Goal: Obtain resource: Download file/media

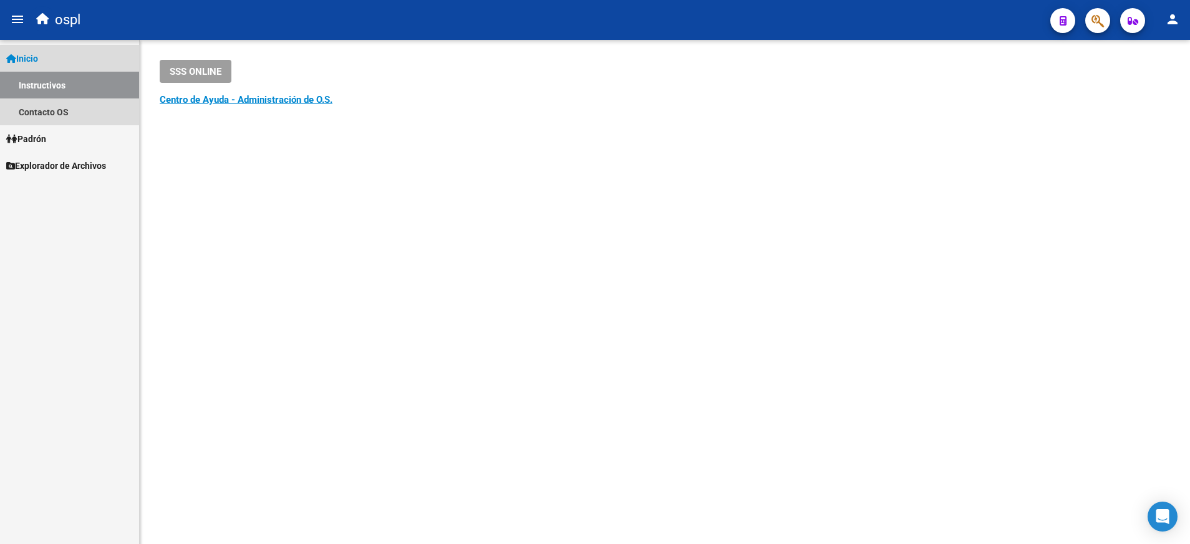
click at [79, 57] on link "Inicio" at bounding box center [69, 58] width 139 height 27
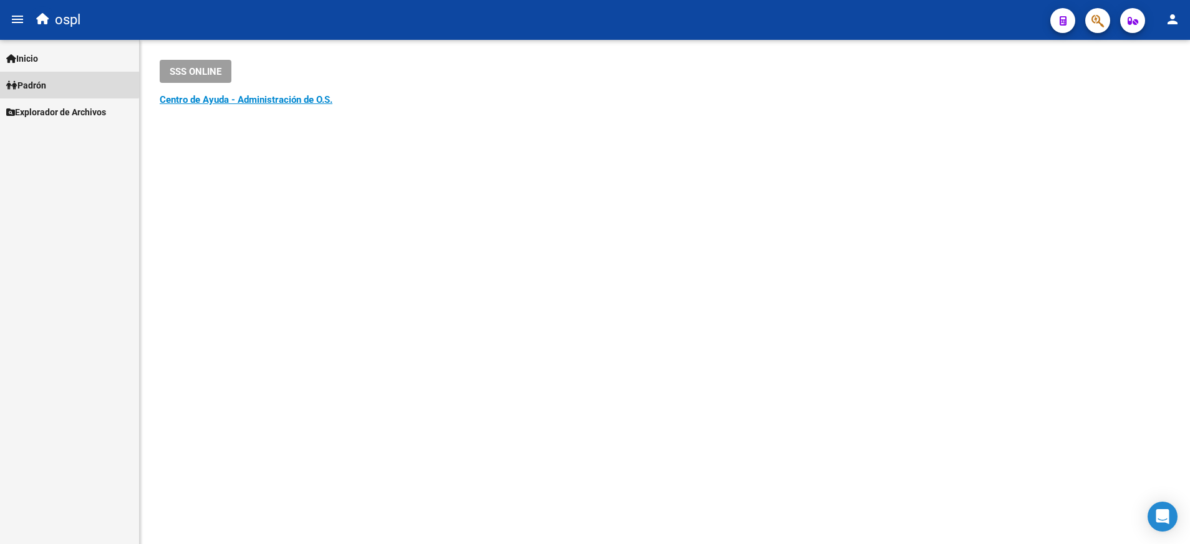
click at [46, 82] on span "Padrón" at bounding box center [26, 86] width 40 height 14
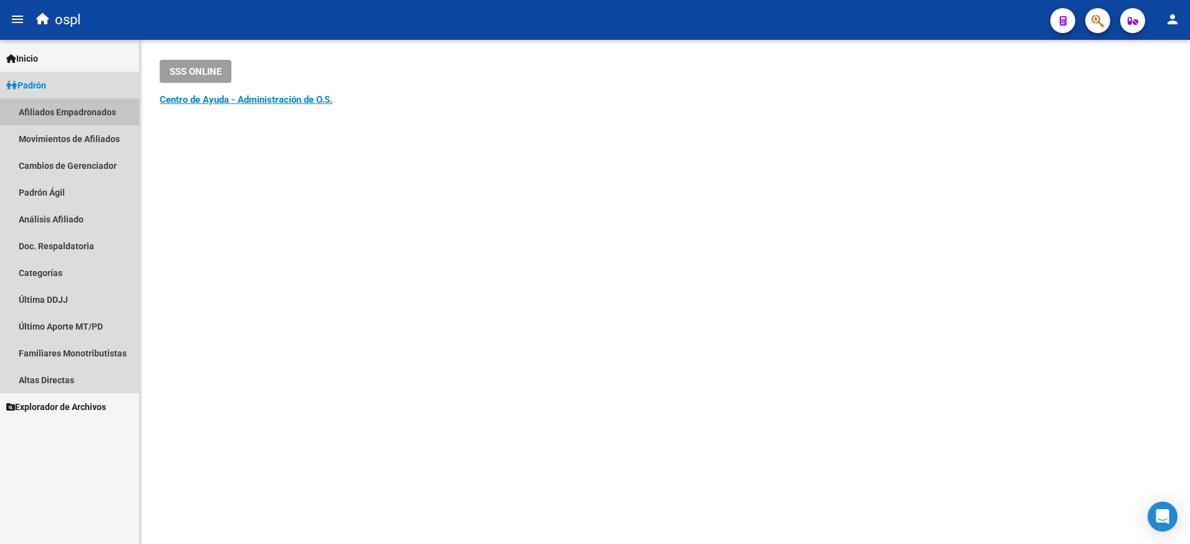
click at [94, 113] on link "Afiliados Empadronados" at bounding box center [69, 112] width 139 height 27
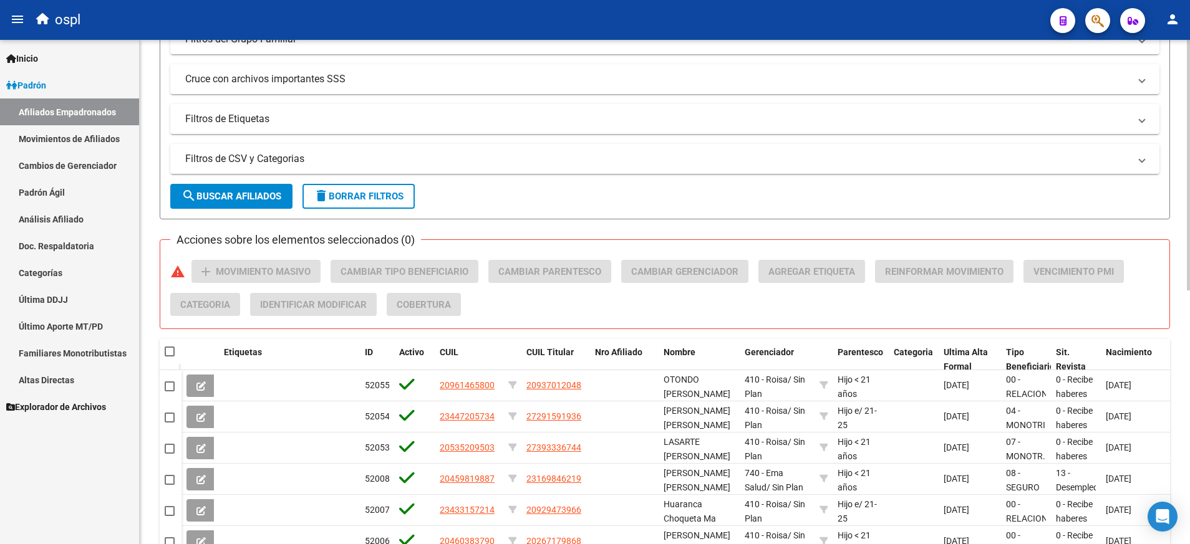
scroll to position [284, 0]
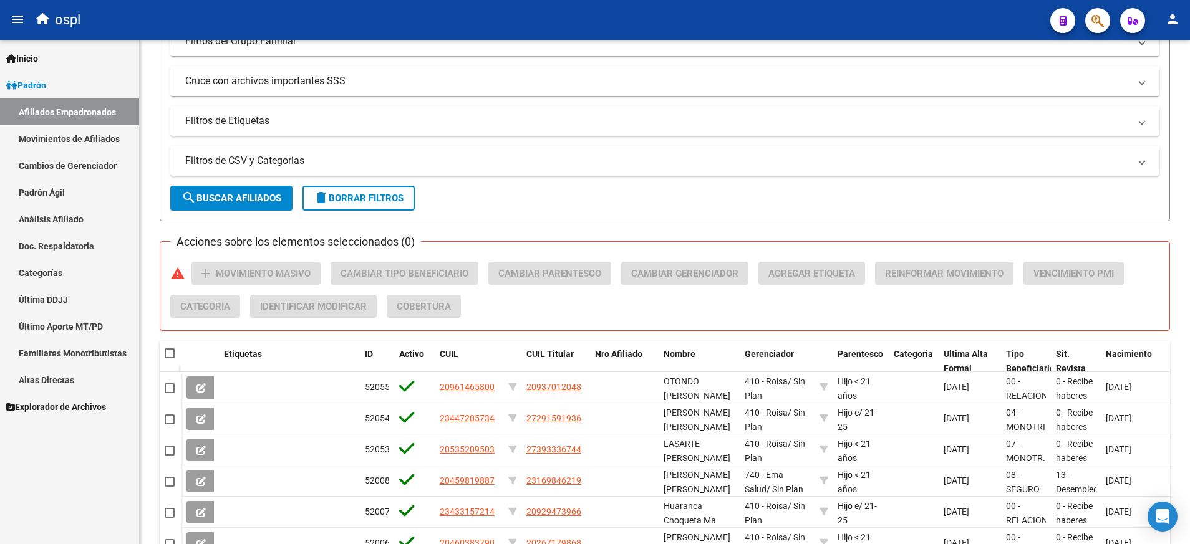
click at [99, 398] on link "Explorador de Archivos" at bounding box center [69, 407] width 139 height 27
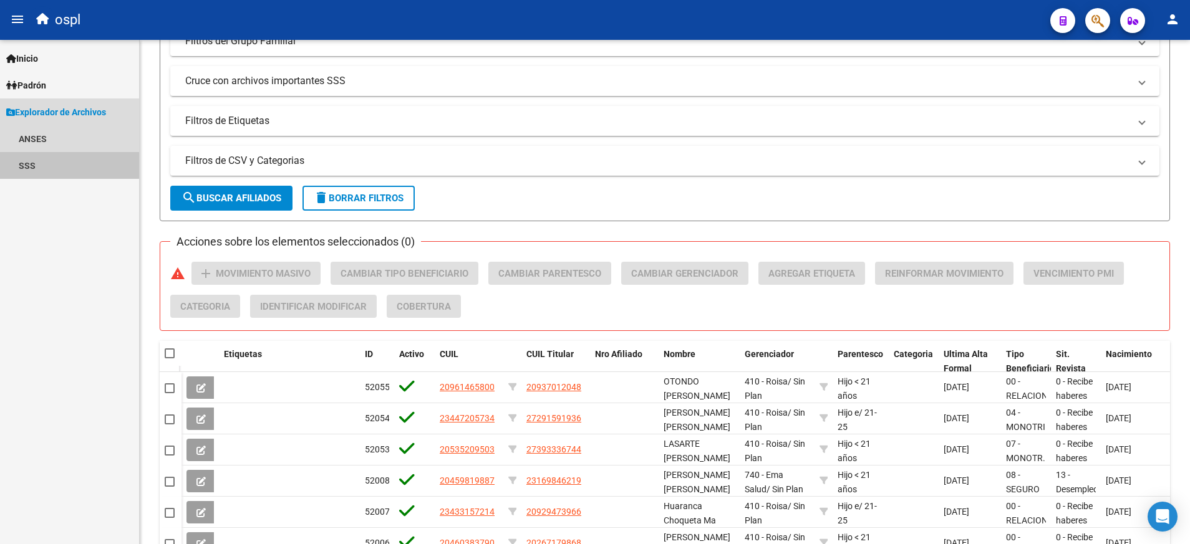
click at [41, 155] on link "SSS" at bounding box center [69, 165] width 139 height 27
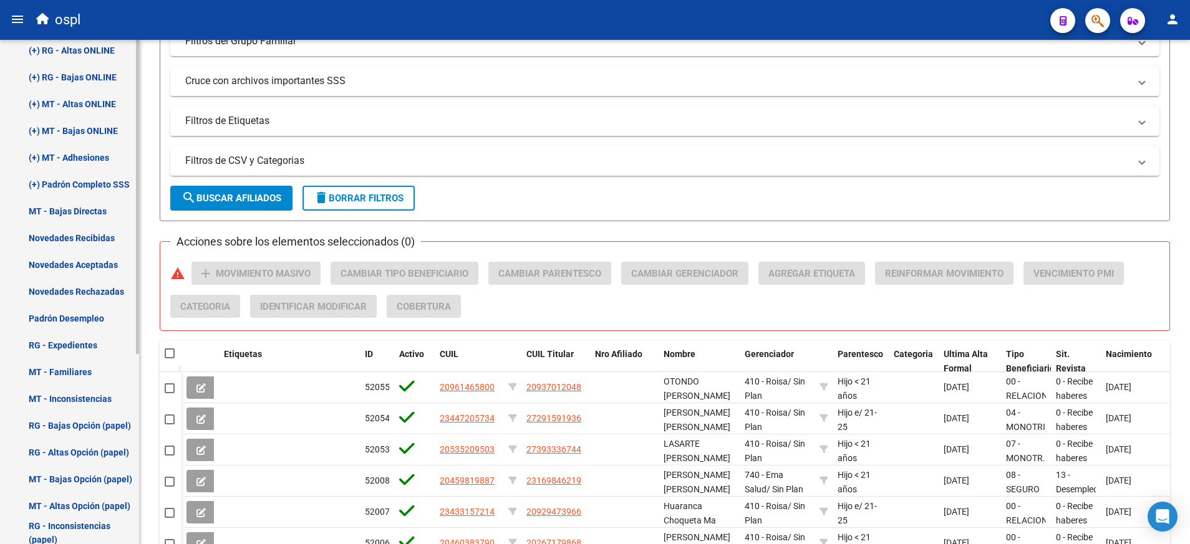
scroll to position [185, 0]
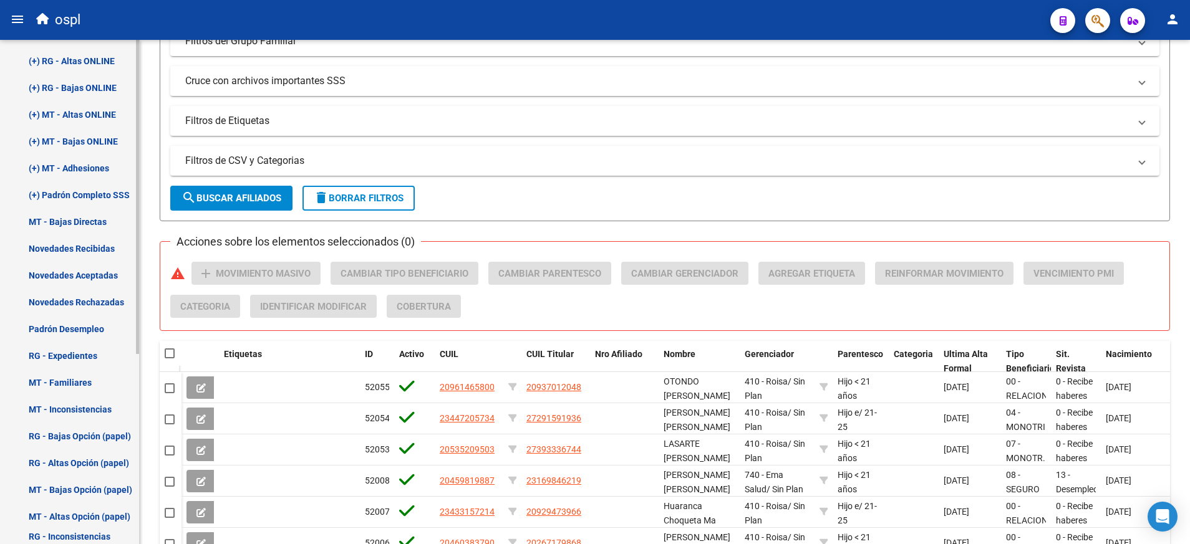
click at [140, 389] on mat-sidenav-container "Firma Express Inicio Instructivos Contacto OS [PERSON_NAME] Afiliados Empadrona…" at bounding box center [595, 292] width 1190 height 505
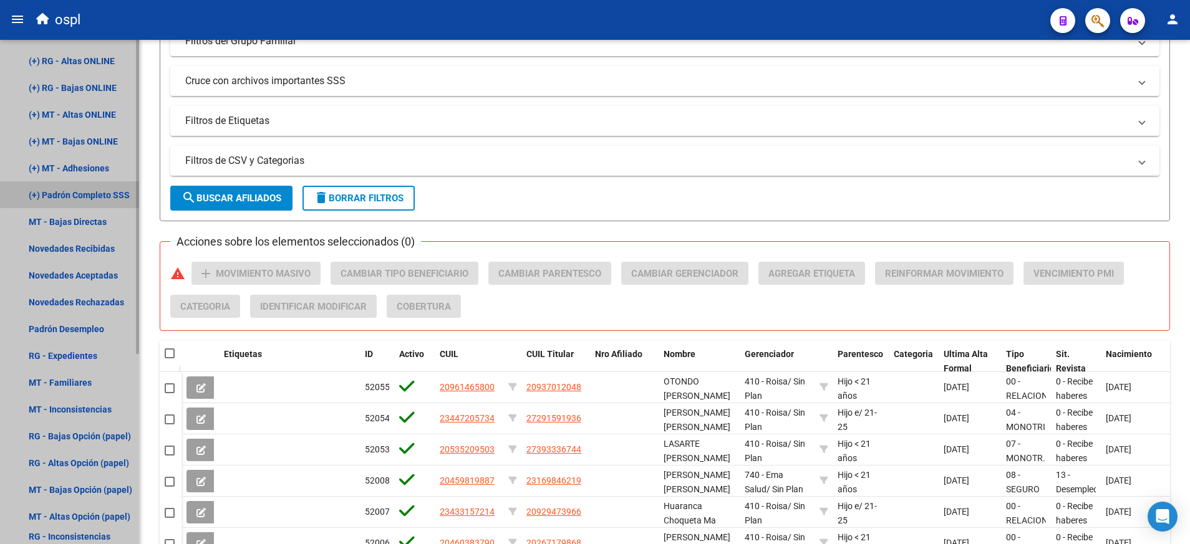
click at [109, 184] on link "(+) Padrón Completo SSS" at bounding box center [69, 194] width 139 height 27
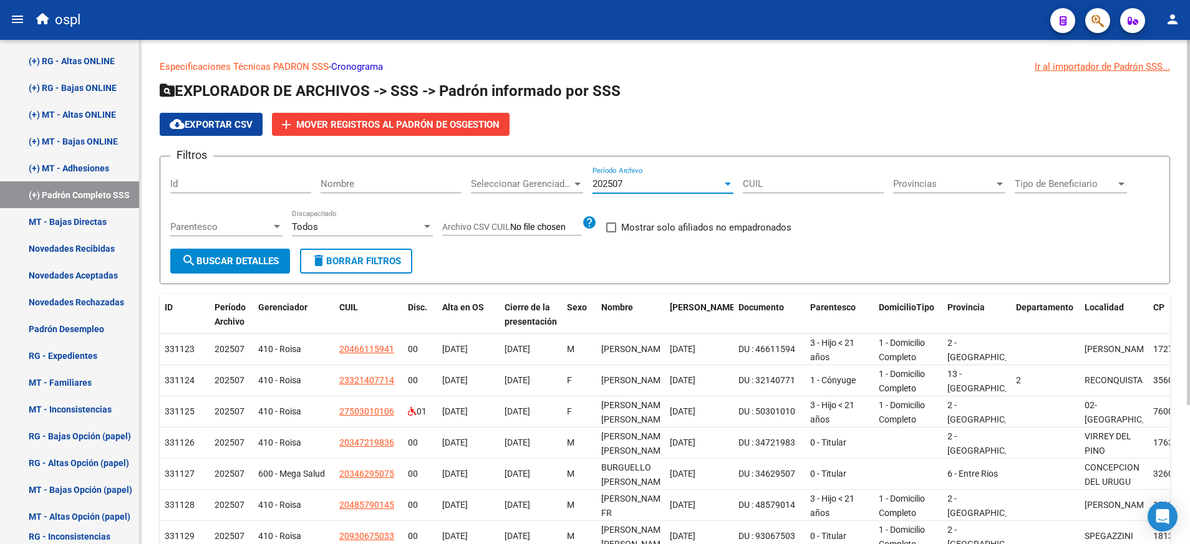
click at [733, 183] on div at bounding box center [727, 184] width 11 height 10
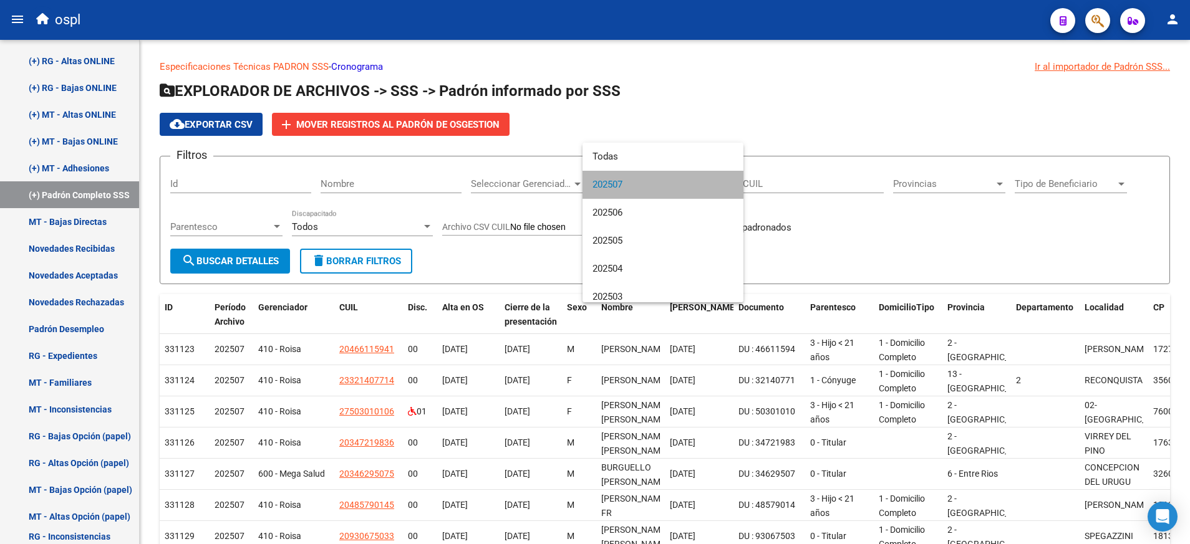
click at [677, 172] on span "202507" at bounding box center [662, 185] width 141 height 28
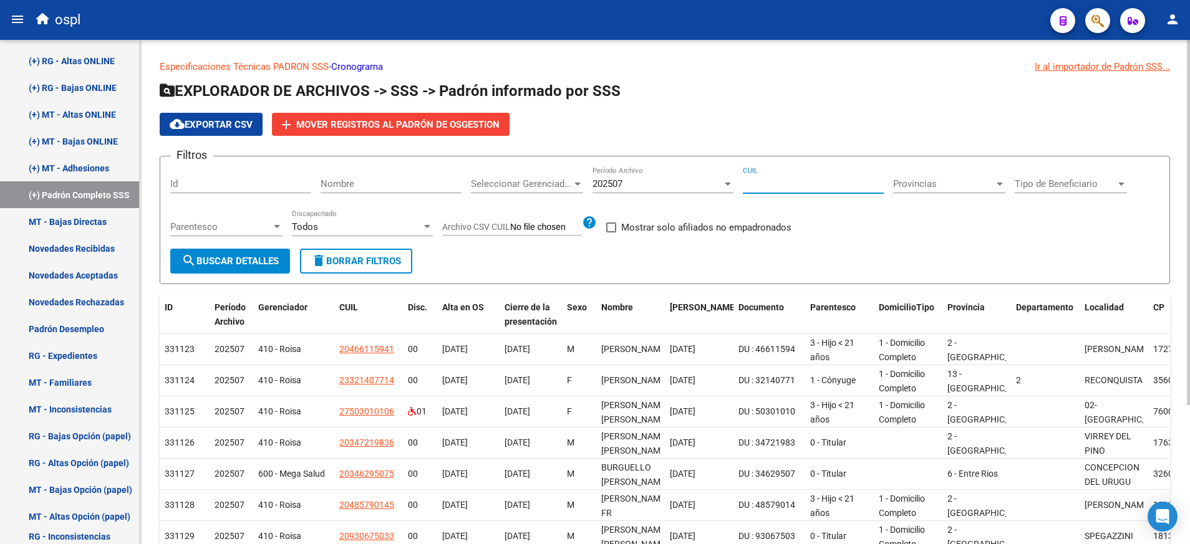
click at [785, 186] on input "CUIL" at bounding box center [813, 183] width 141 height 11
paste input "20-17103571-7"
type input "20-17103571-7"
click at [717, 178] on div "202507" at bounding box center [657, 183] width 130 height 11
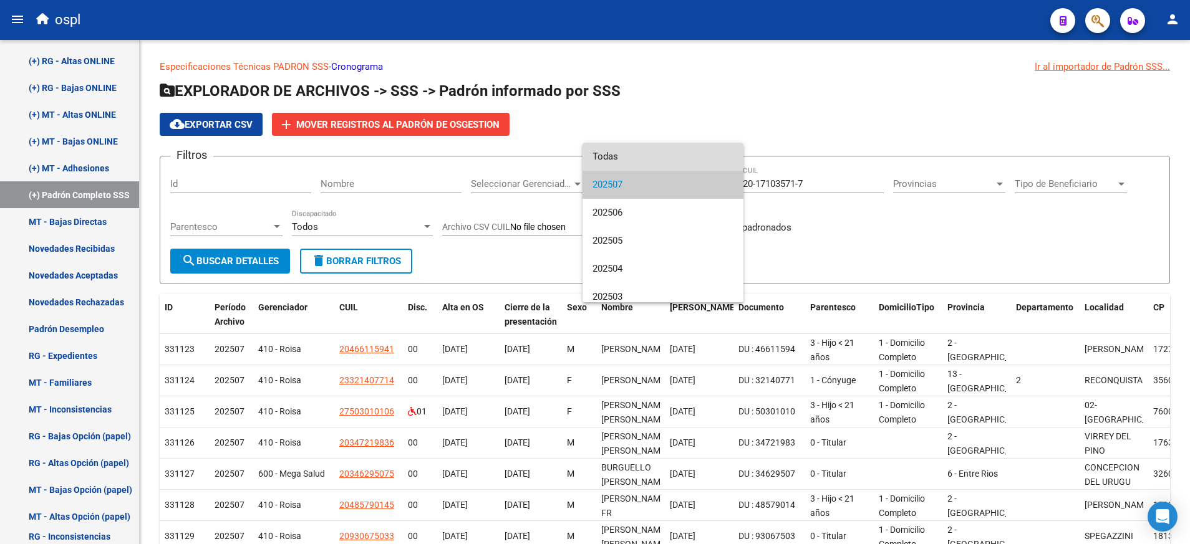
click at [684, 160] on span "Todas" at bounding box center [662, 157] width 141 height 28
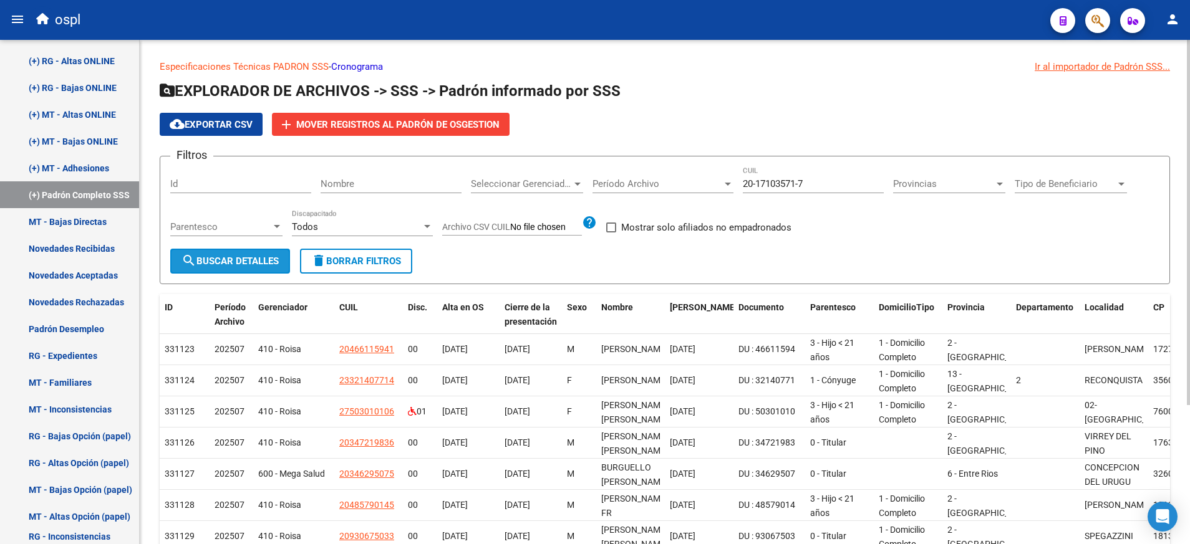
click at [243, 252] on button "search Buscar Detalles" at bounding box center [230, 261] width 120 height 25
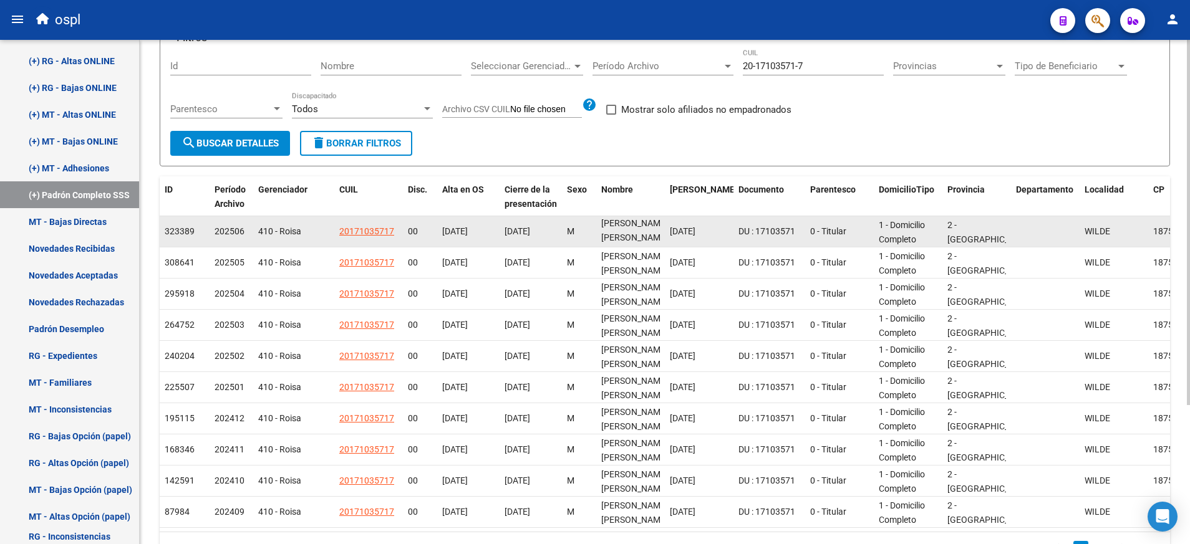
scroll to position [0, 1]
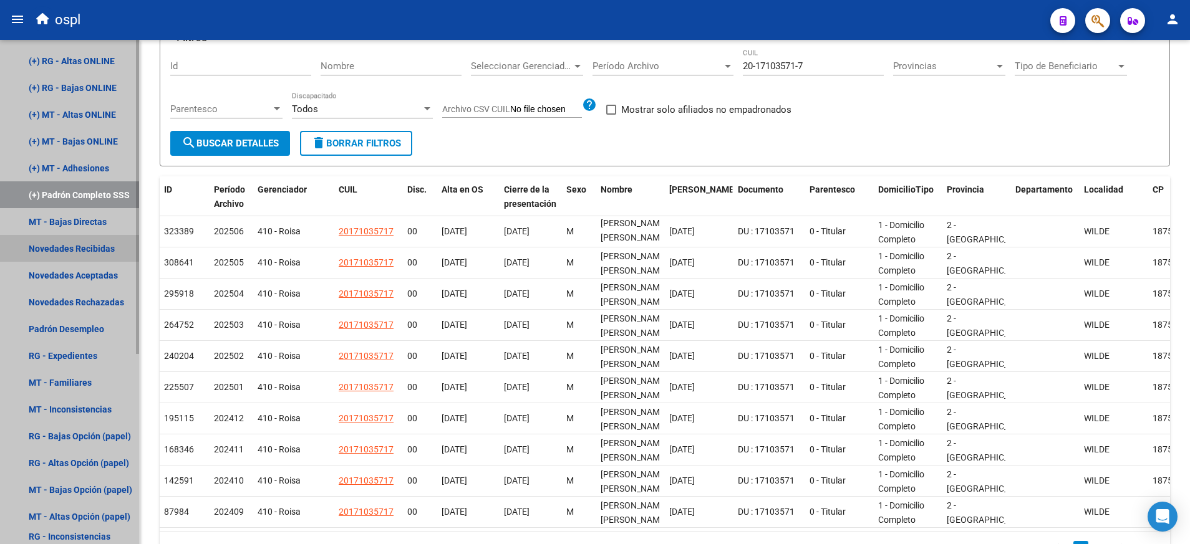
click at [85, 252] on link "Novedades Recibidas" at bounding box center [69, 248] width 139 height 27
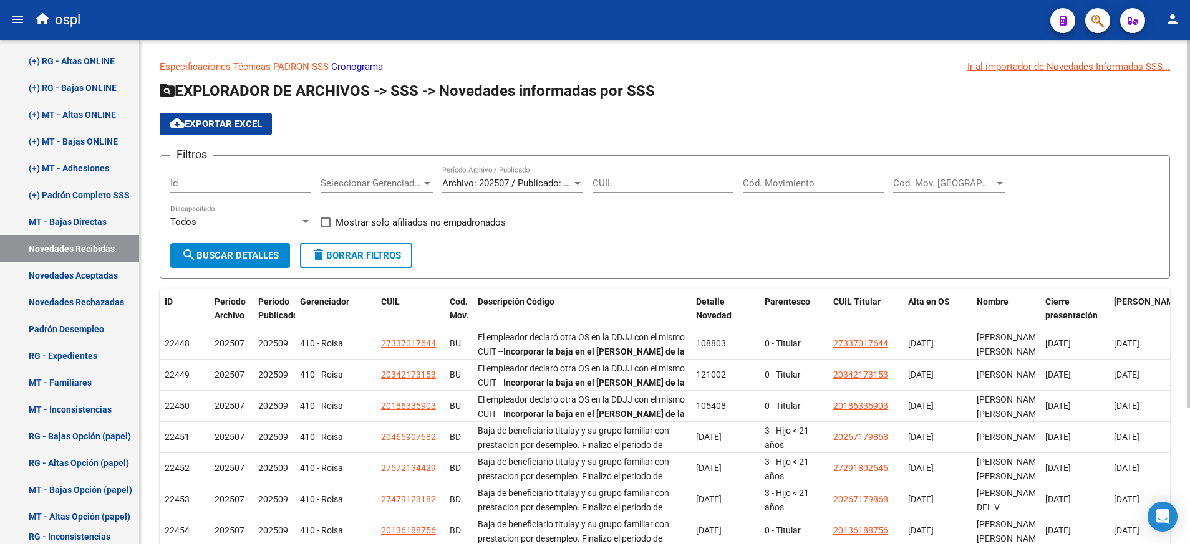
click at [611, 181] on input "CUIL" at bounding box center [662, 183] width 141 height 11
paste input "20-17103571-7"
type input "20-17103571-7"
click at [566, 178] on div "Archivo: 202507 / Publicado: 202509 Período Archivo / Publicado" at bounding box center [512, 179] width 141 height 27
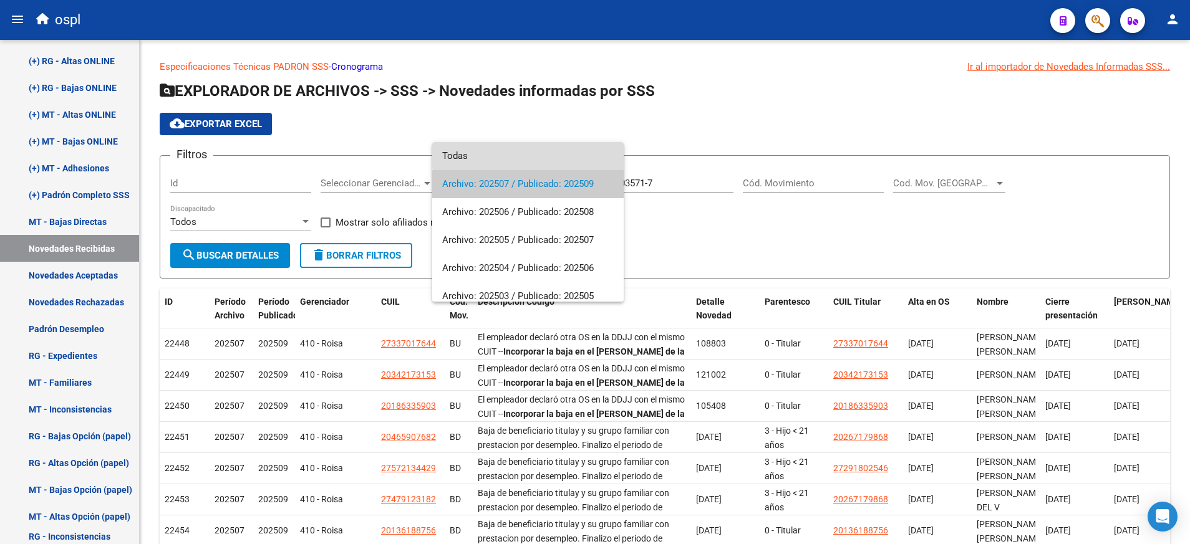
click at [566, 154] on span "Todas" at bounding box center [528, 156] width 172 height 28
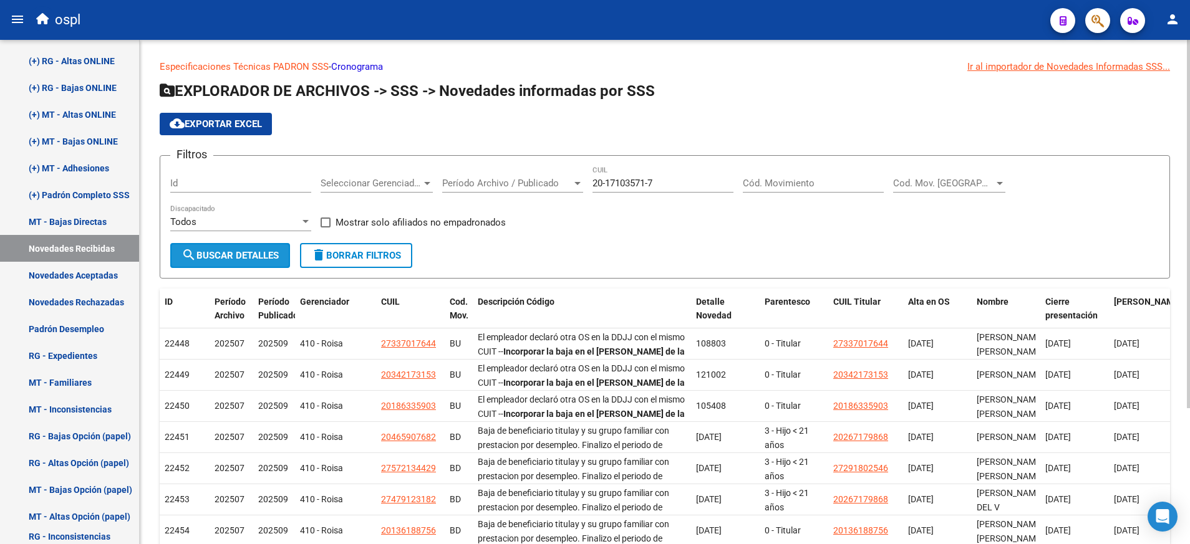
click at [279, 253] on span "search Buscar Detalles" at bounding box center [229, 255] width 97 height 11
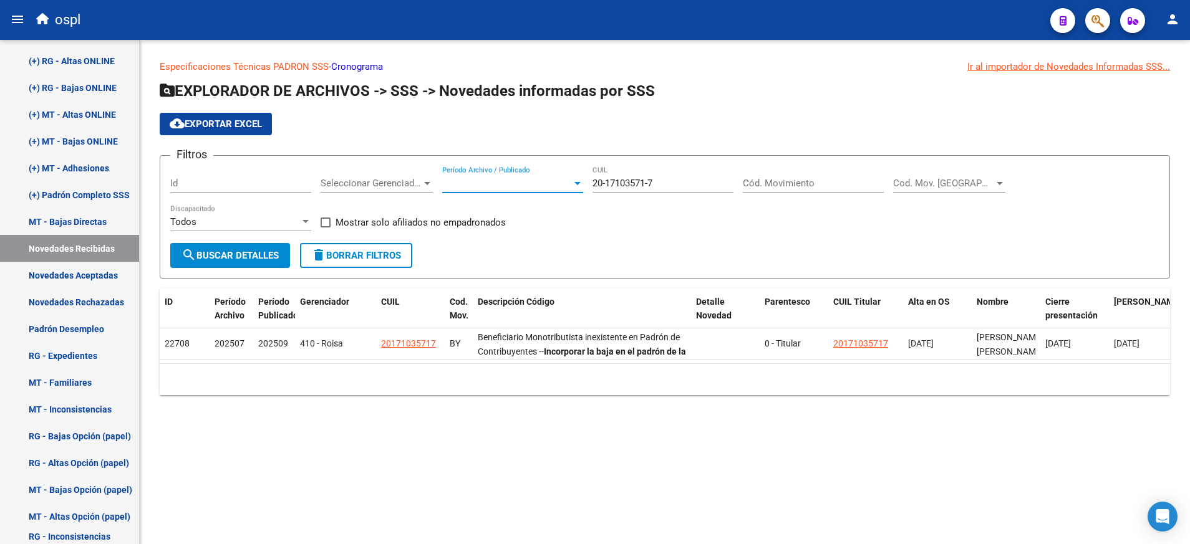
click at [549, 180] on span "Período Archivo / Publicado" at bounding box center [507, 183] width 130 height 11
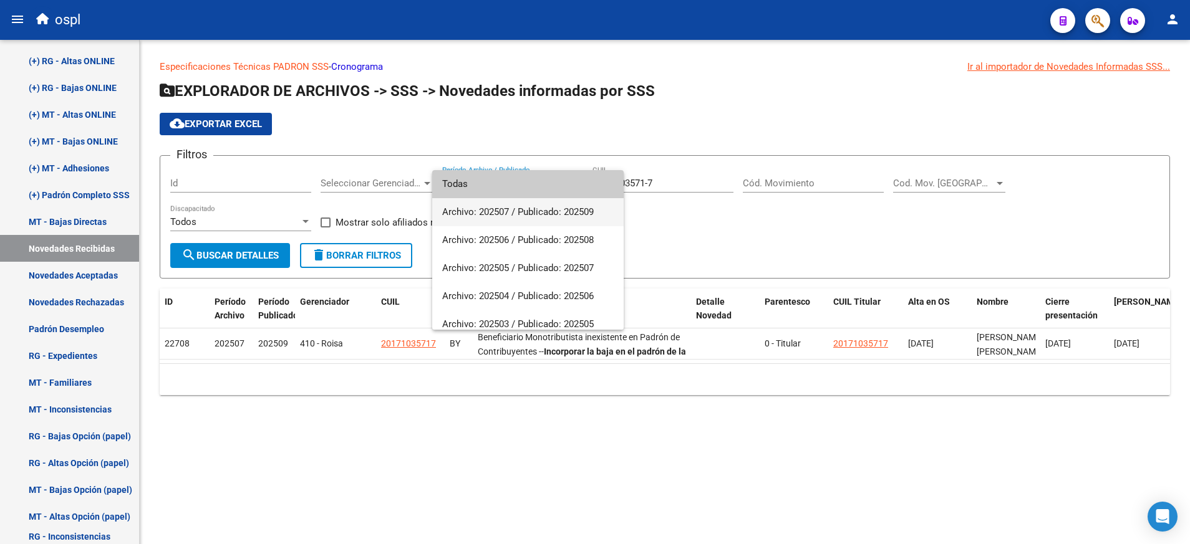
click at [551, 206] on span "Archivo: 202507 / Publicado: 202509" at bounding box center [528, 212] width 172 height 28
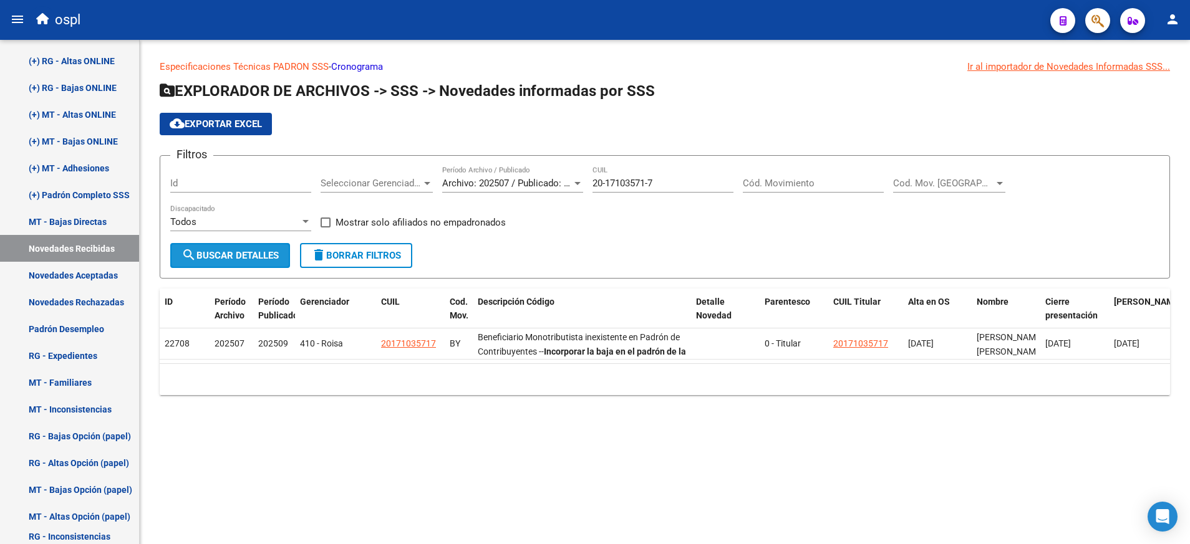
click at [279, 251] on span "search Buscar Detalles" at bounding box center [229, 255] width 97 height 11
click at [597, 185] on input "20-17103571-7" at bounding box center [662, 183] width 141 height 11
click at [251, 256] on span "search Buscar Detalles" at bounding box center [229, 255] width 97 height 11
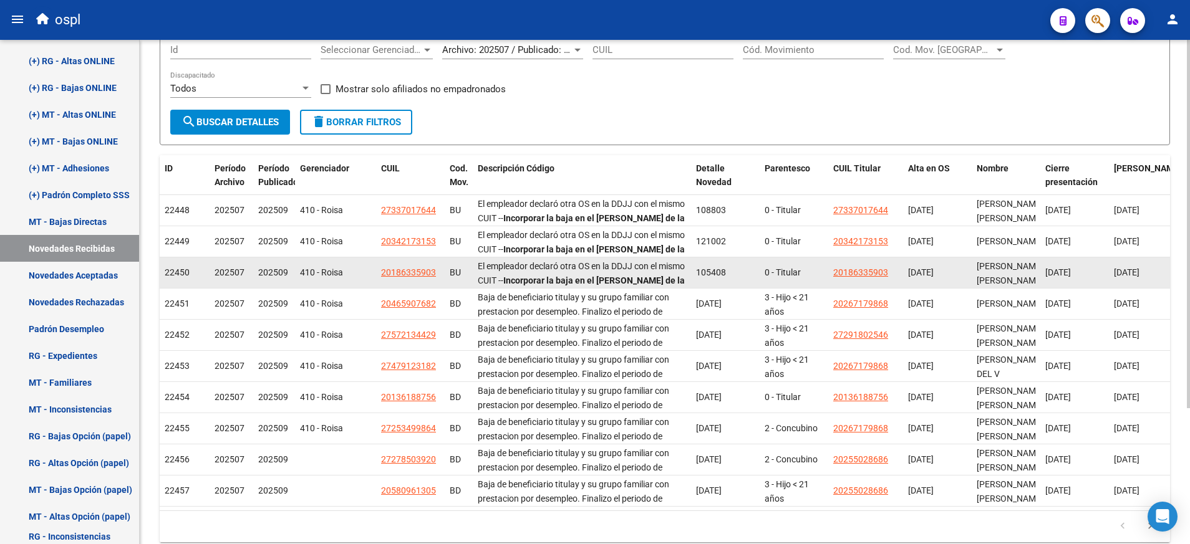
scroll to position [186, 0]
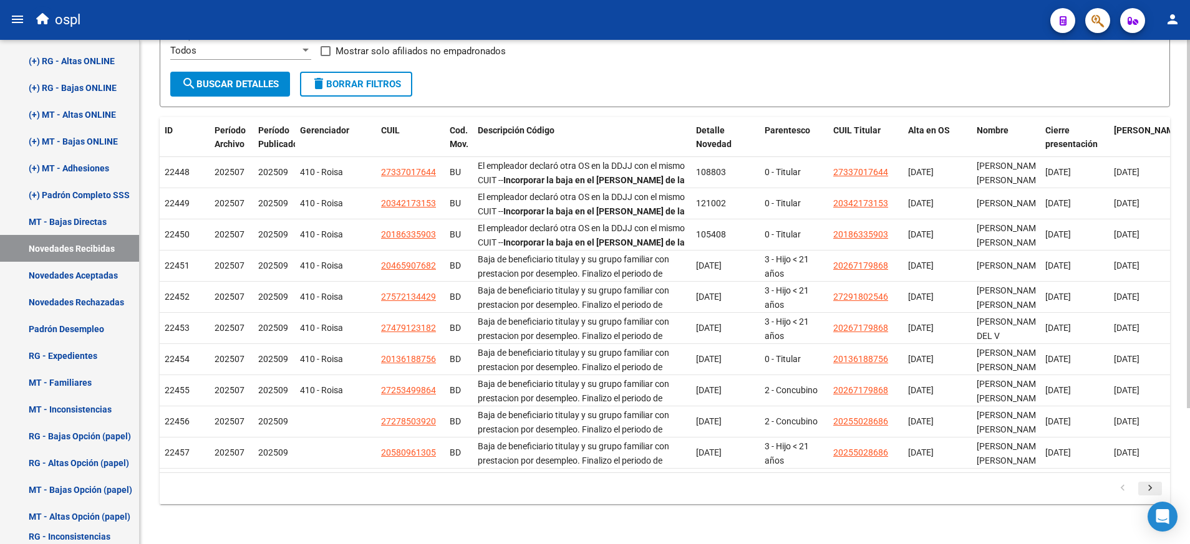
click at [1154, 493] on icon "go to next page" at bounding box center [1150, 490] width 16 height 15
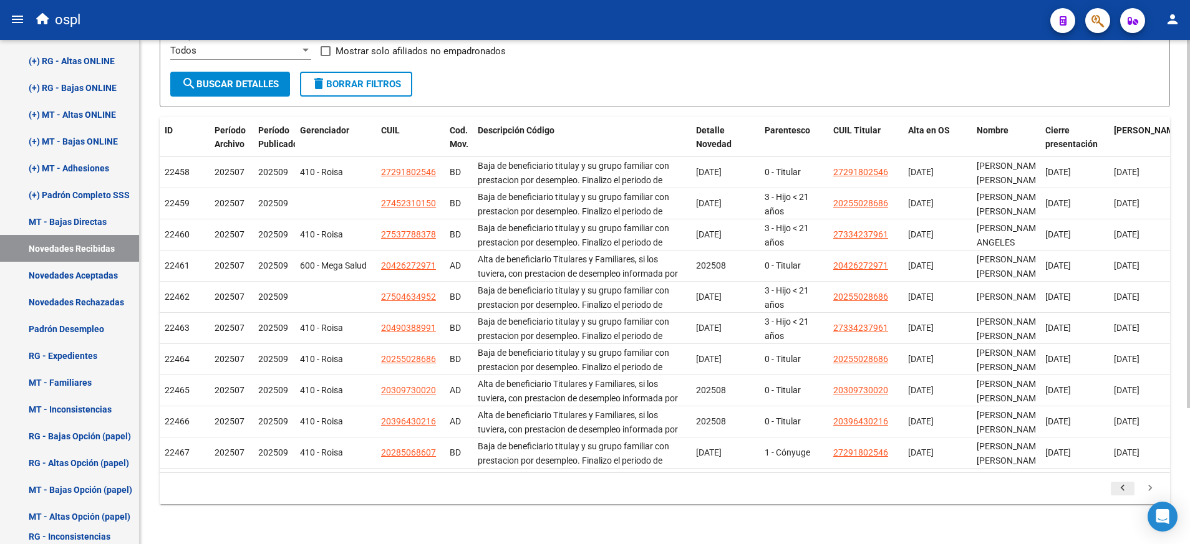
click at [1123, 486] on icon "go to previous page" at bounding box center [1122, 490] width 16 height 15
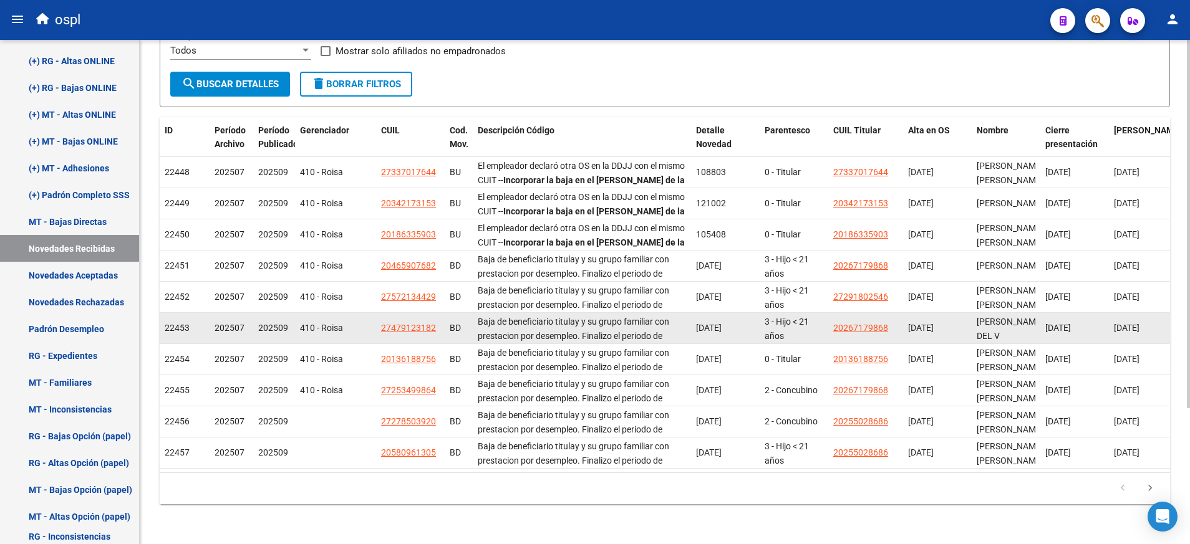
scroll to position [0, 0]
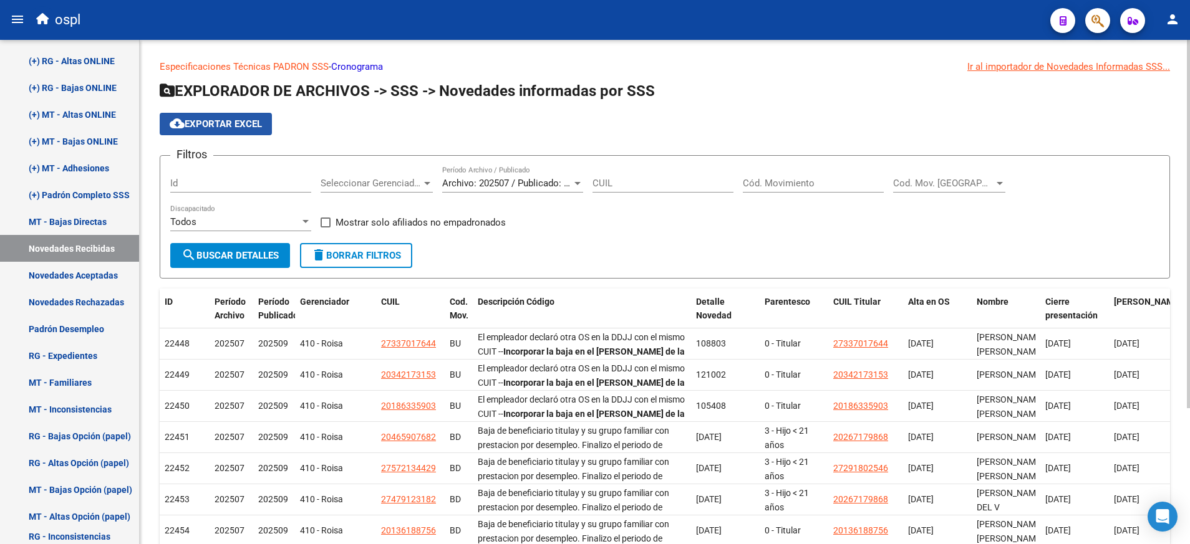
click at [264, 134] on button "cloud_download Exportar EXCEL" at bounding box center [216, 124] width 112 height 22
